Goal: Find specific page/section

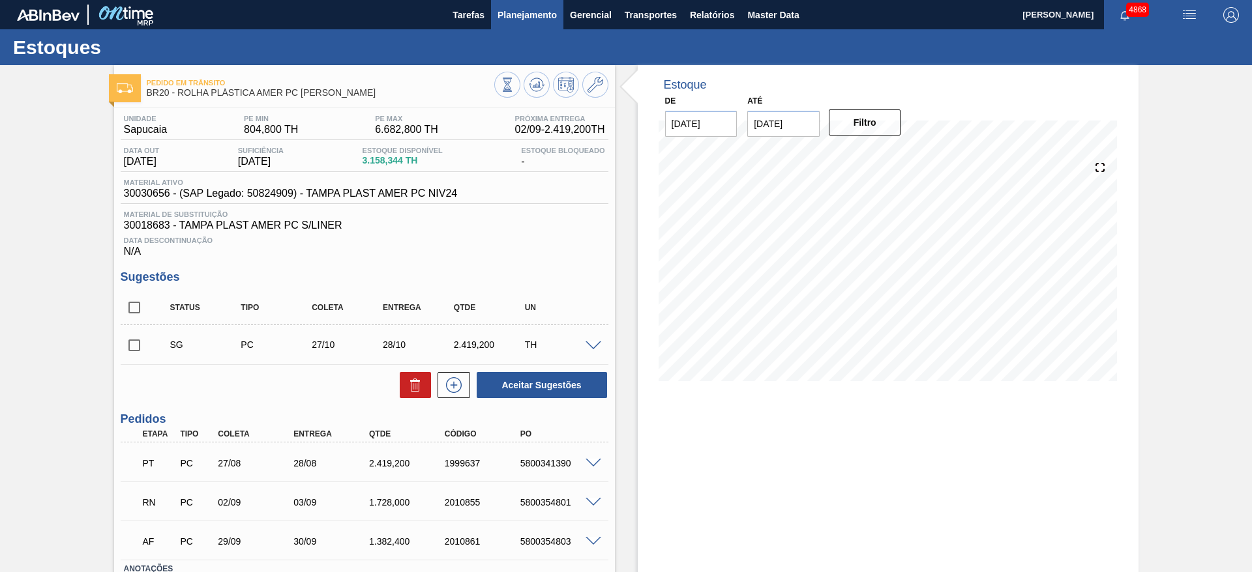
click at [524, 2] on button "Planejamento" at bounding box center [527, 14] width 72 height 29
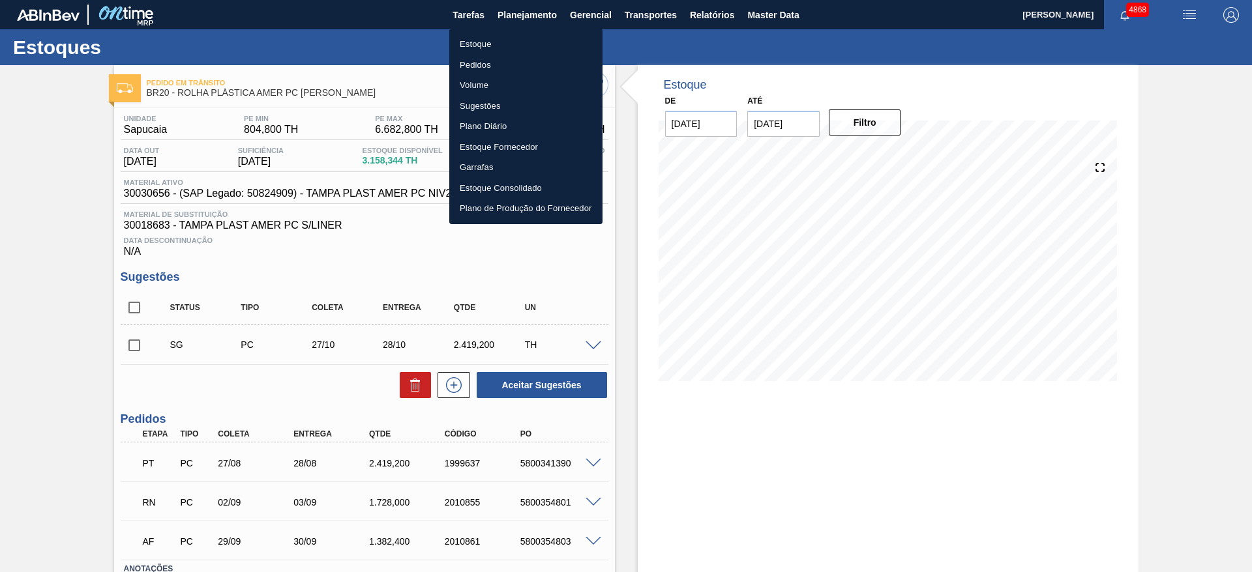
click at [512, 44] on li "Estoque" at bounding box center [525, 44] width 153 height 21
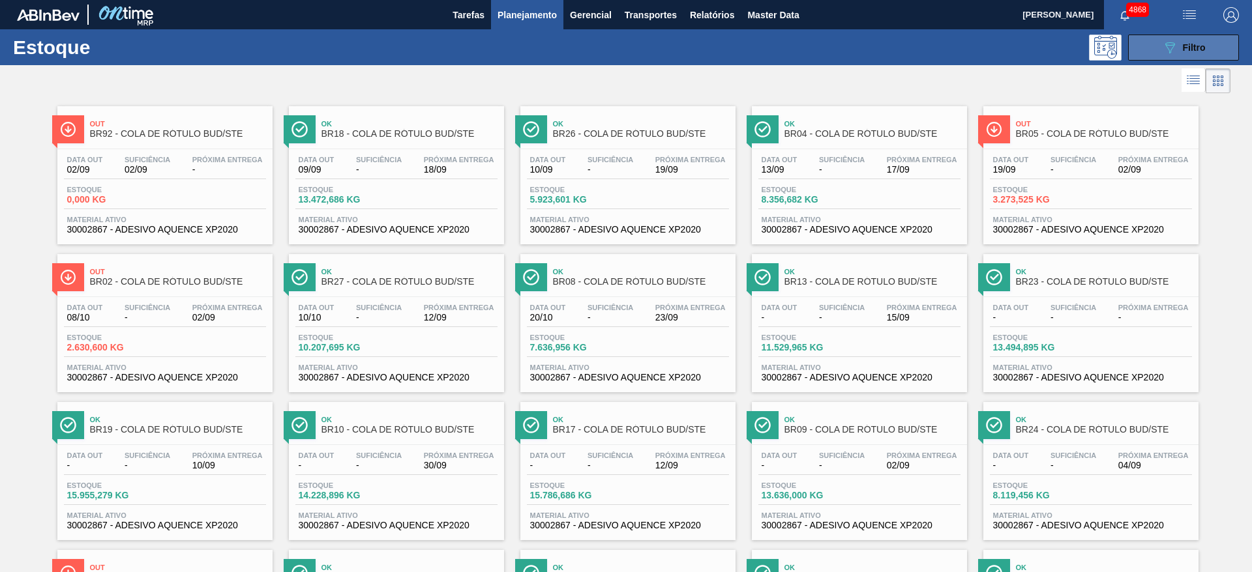
click at [1192, 47] on span "Filtro" at bounding box center [1193, 47] width 23 height 10
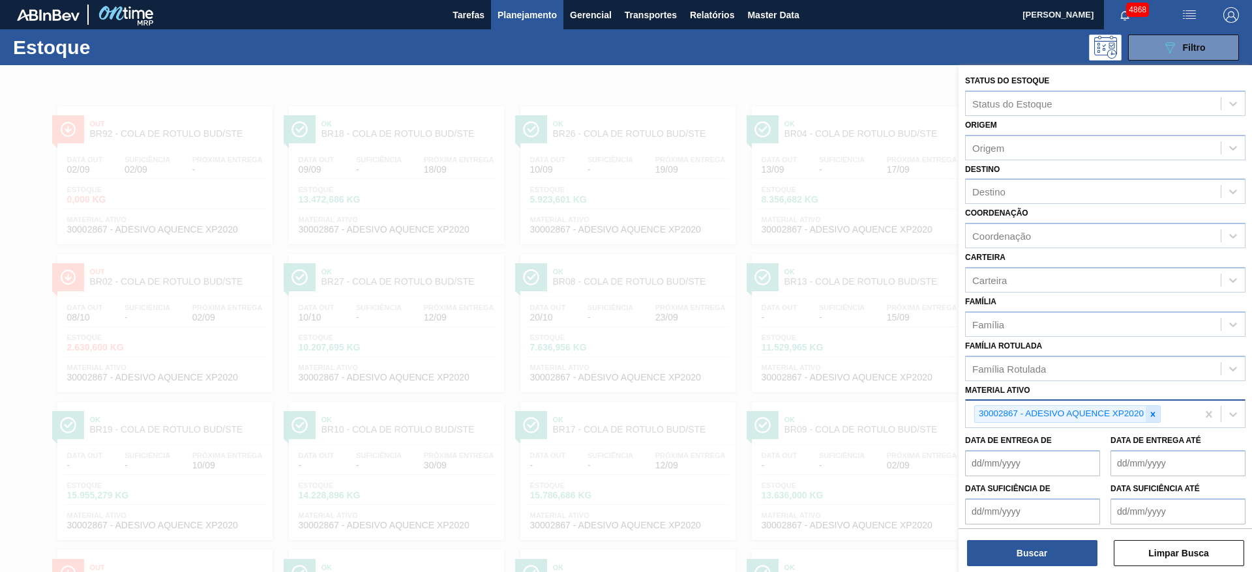
click at [1156, 415] on icon at bounding box center [1152, 414] width 9 height 9
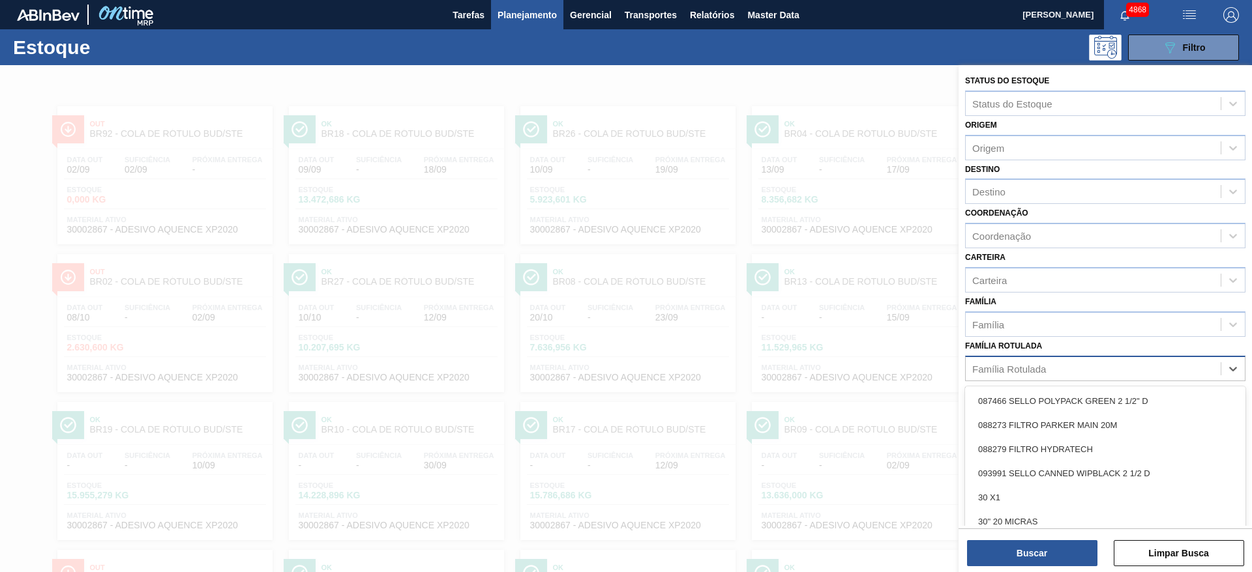
click at [1100, 372] on div "Família Rotulada" at bounding box center [1092, 368] width 255 height 19
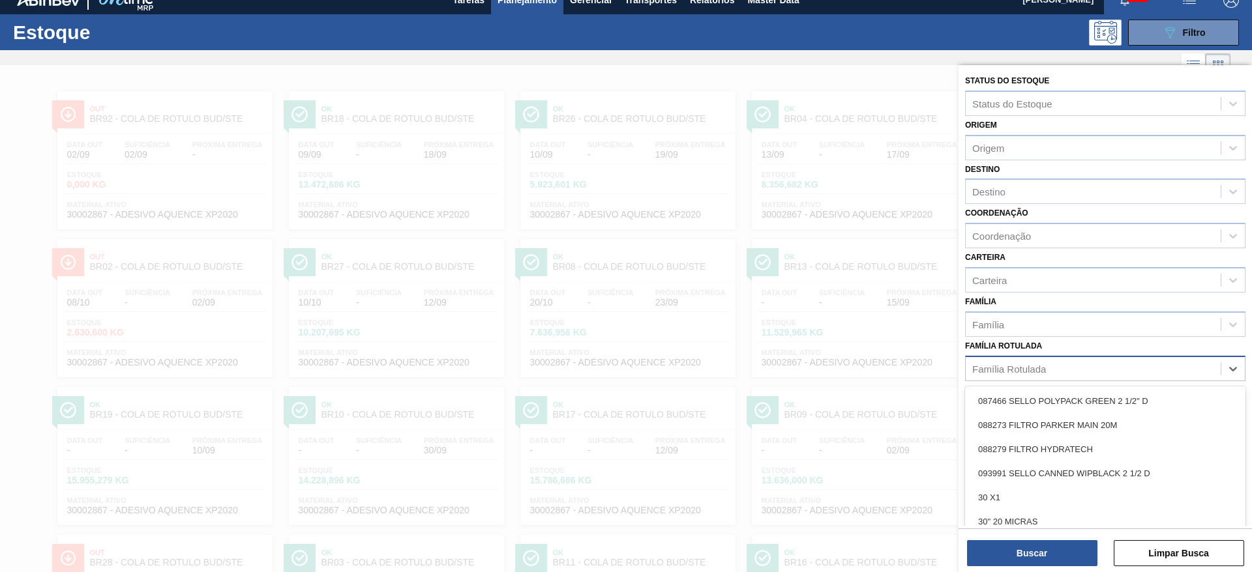
scroll to position [15, 0]
type Rotulada "[PERSON_NAME]"
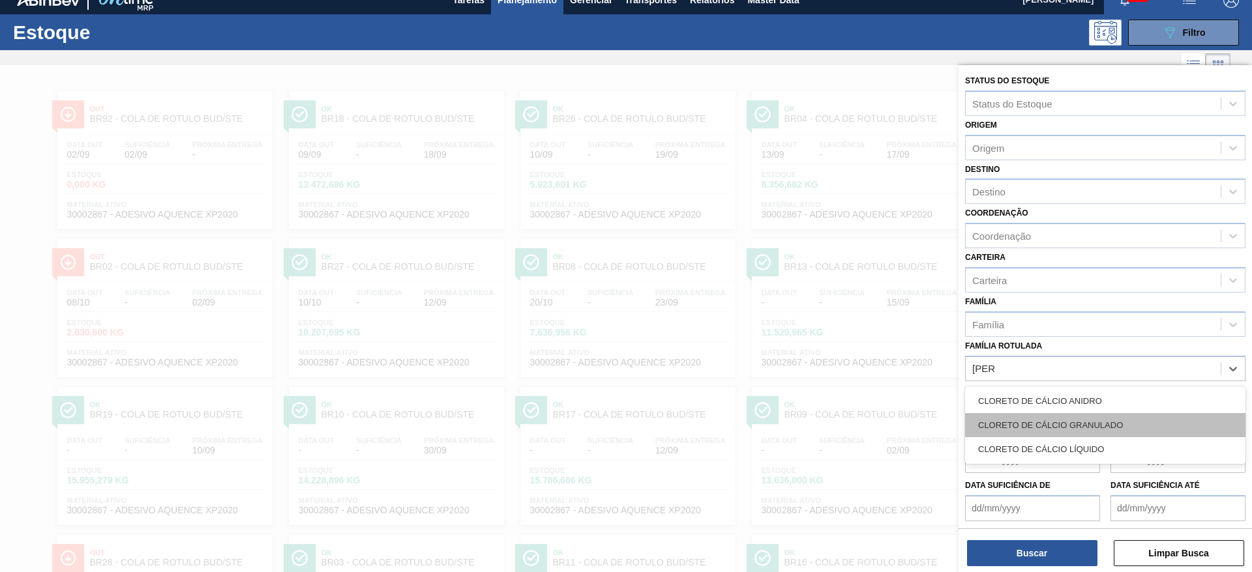
click at [1074, 432] on div "CLORETO DE CÁLCIO GRANULADO" at bounding box center [1105, 425] width 280 height 24
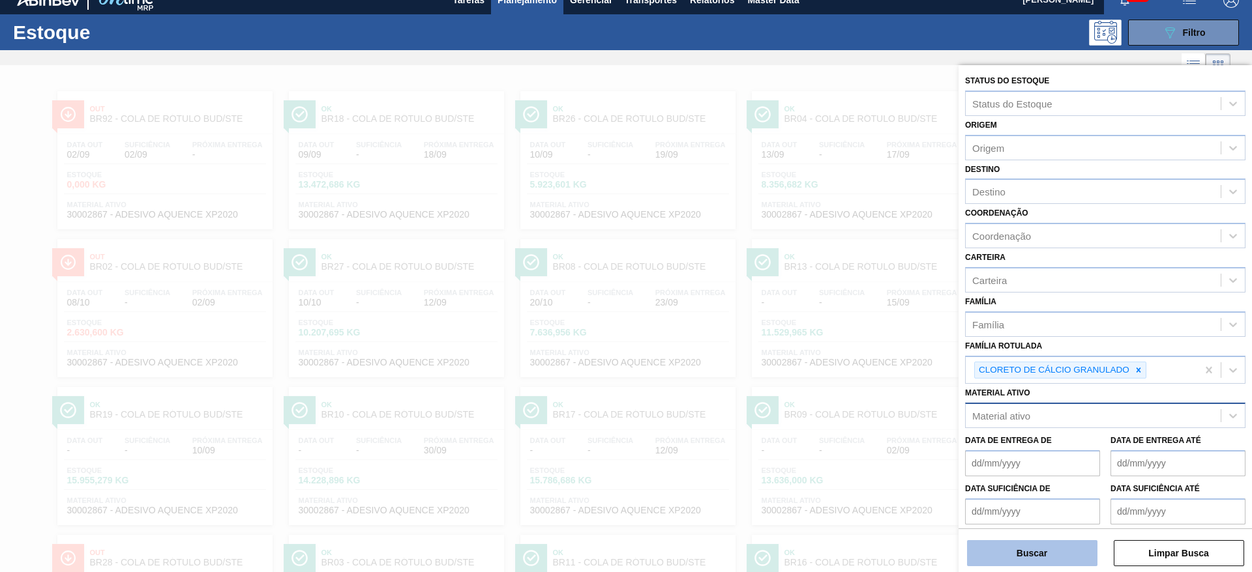
drag, startPoint x: 1057, startPoint y: 539, endPoint x: 1052, endPoint y: 559, distance: 20.2
click at [1056, 542] on div "Buscar Limpar Busca" at bounding box center [1104, 547] width 293 height 37
click at [1052, 559] on button "Buscar" at bounding box center [1032, 553] width 130 height 26
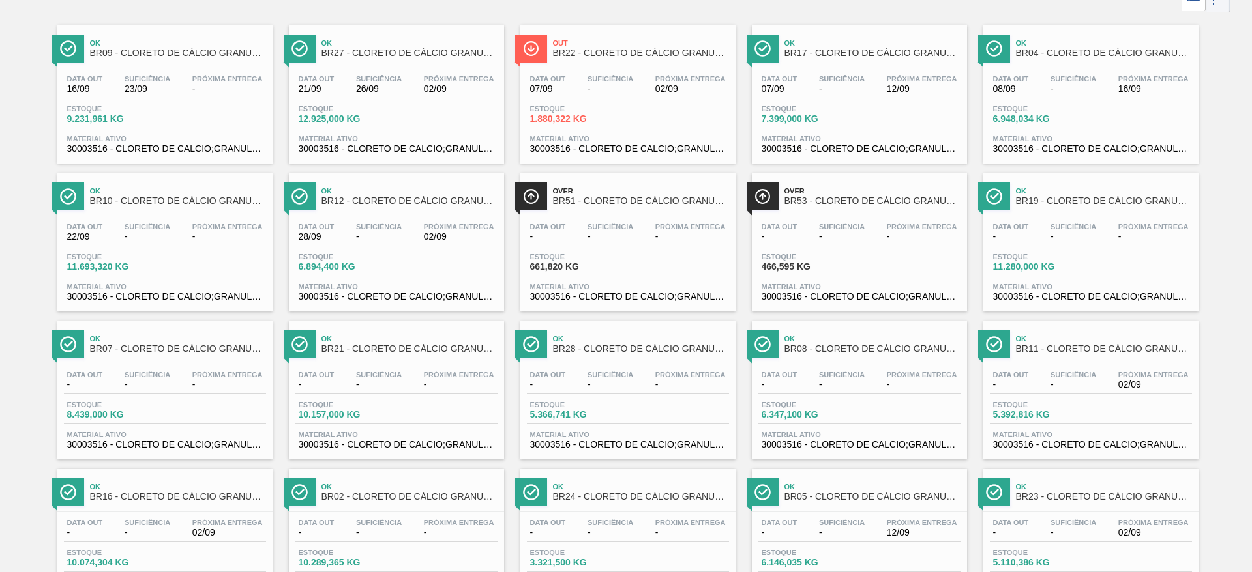
scroll to position [51, 0]
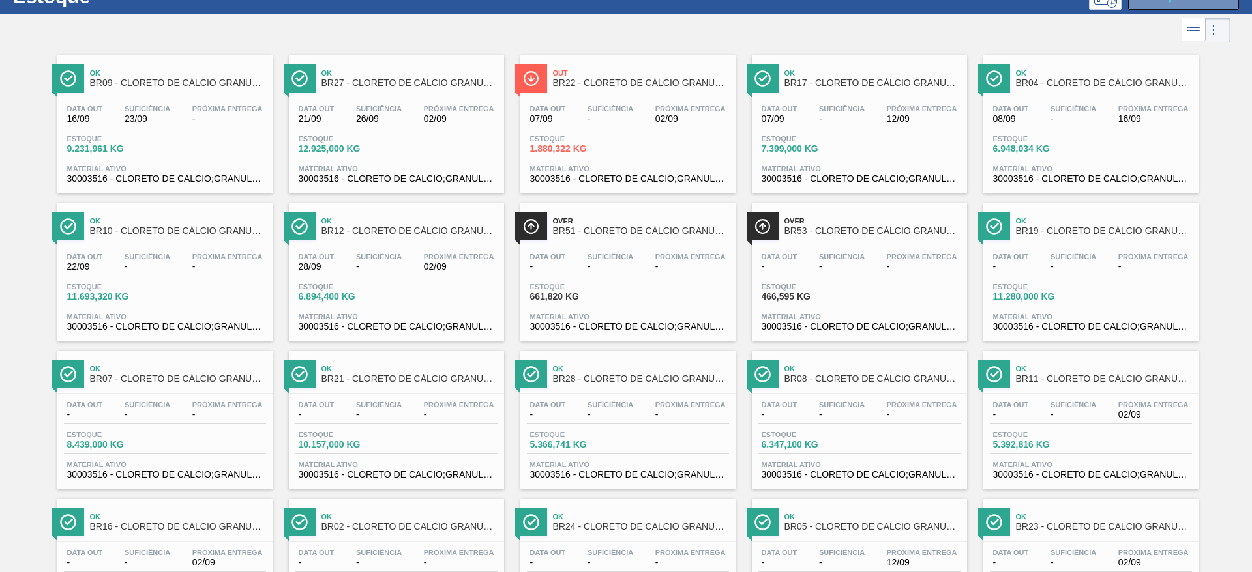
click at [423, 146] on div "Estoque 12.925,000 KG" at bounding box center [396, 146] width 202 height 23
